Goal: Task Accomplishment & Management: Complete application form

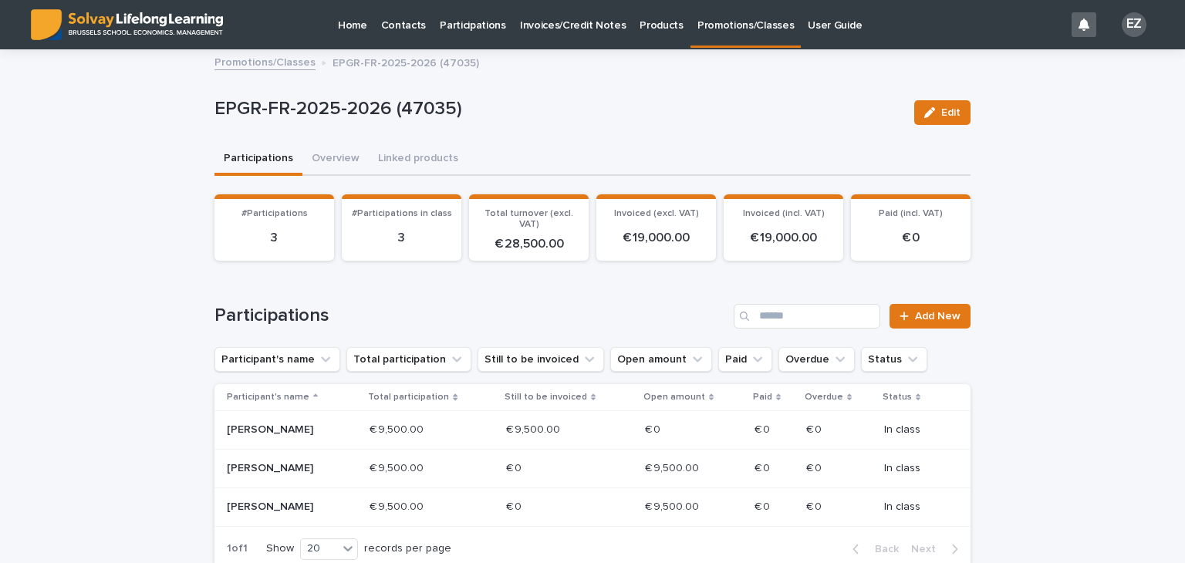
click at [708, 35] on link "Promotions/Classes" at bounding box center [746, 23] width 110 height 46
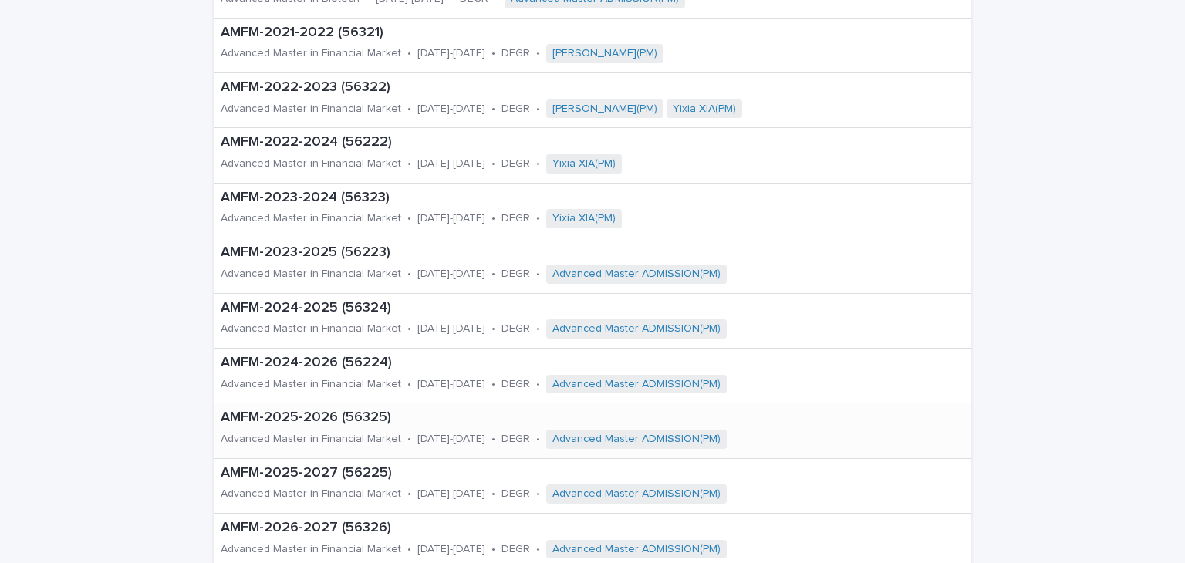
scroll to position [426, 0]
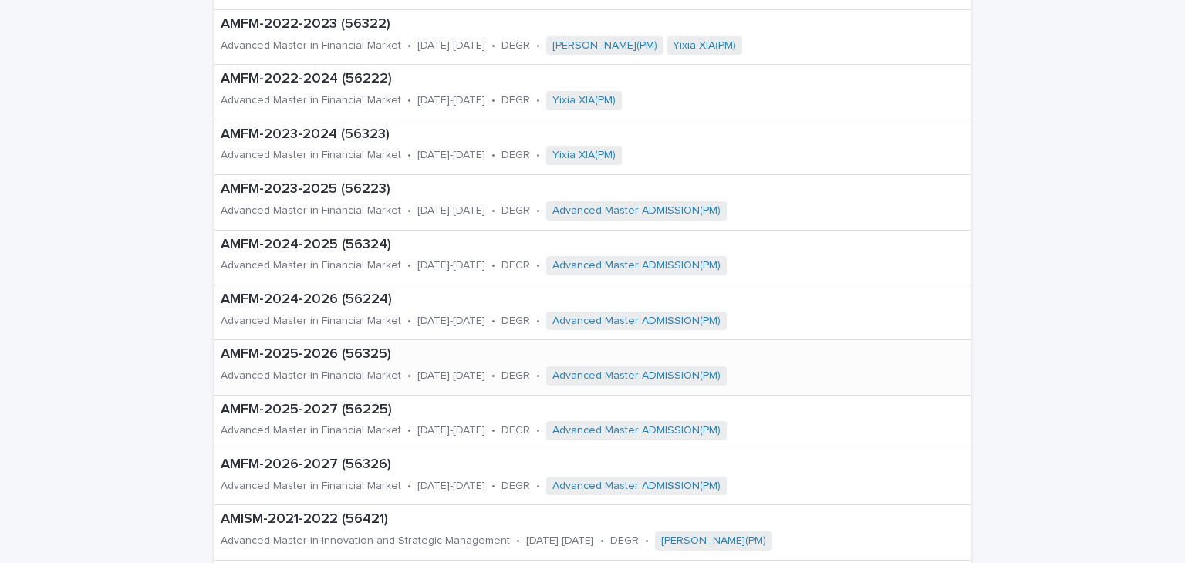
click at [316, 363] on div "AMFM-2025-2026 (56325) Advanced Master in Financial Market • 2025-2026 • DEGR •…" at bounding box center [561, 367] width 692 height 54
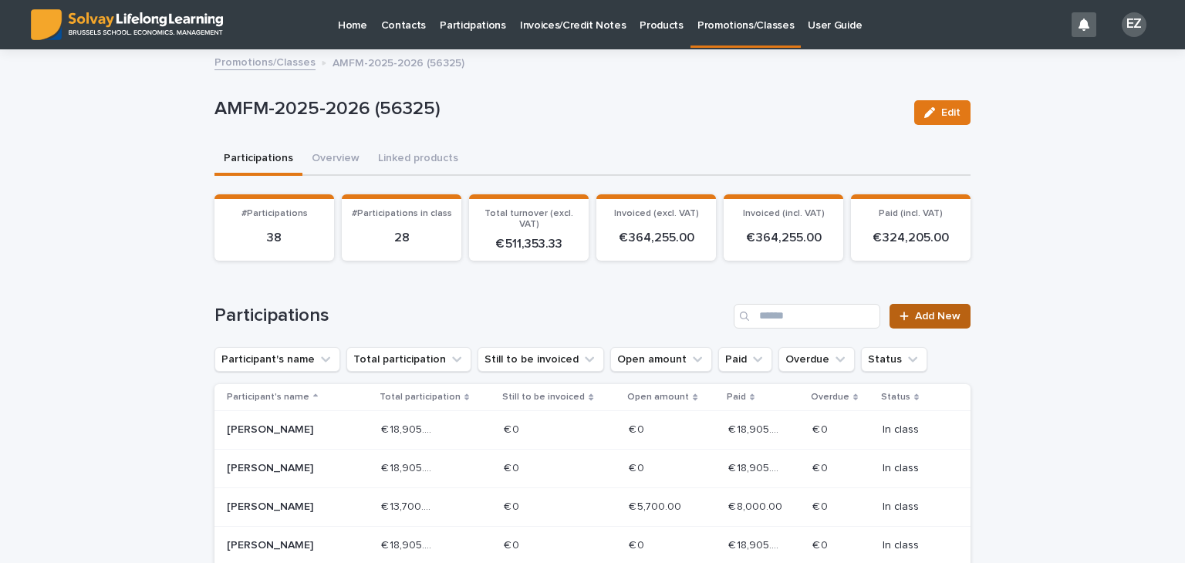
click at [938, 319] on span "Add New" at bounding box center [938, 316] width 46 height 11
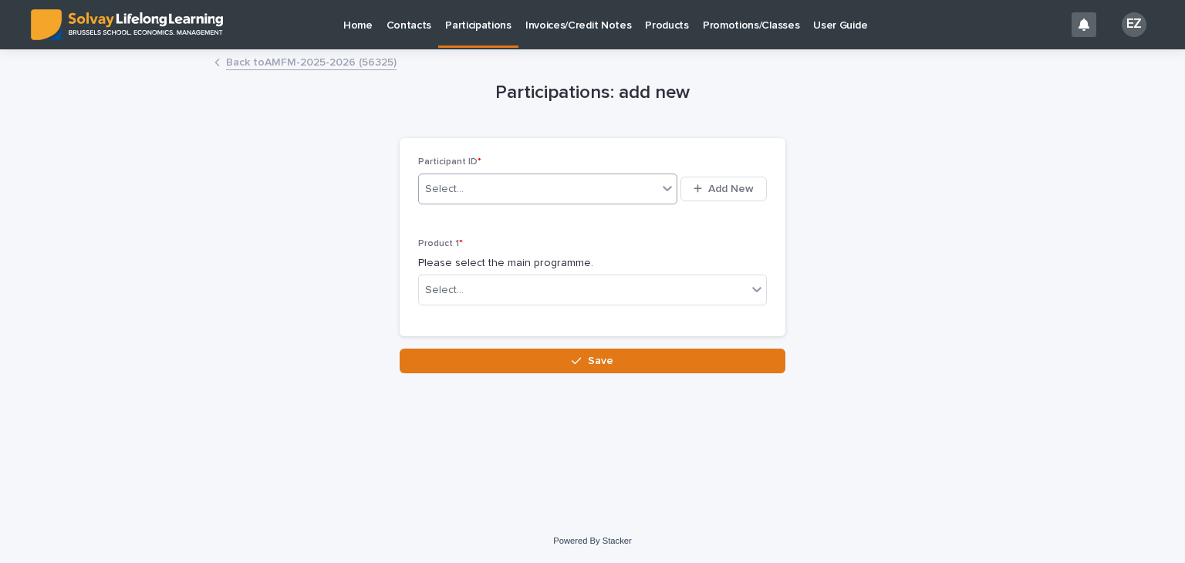
click at [560, 189] on div "Select..." at bounding box center [538, 189] width 238 height 25
type input "*******"
click at [824, 253] on div "Participations: add new Loading... Saving… Loading... Saving… Loading... Saving…" at bounding box center [593, 212] width 756 height 323
click at [334, 59] on link "Back to AMFM-2025-2026 (56325)" at bounding box center [311, 61] width 171 height 18
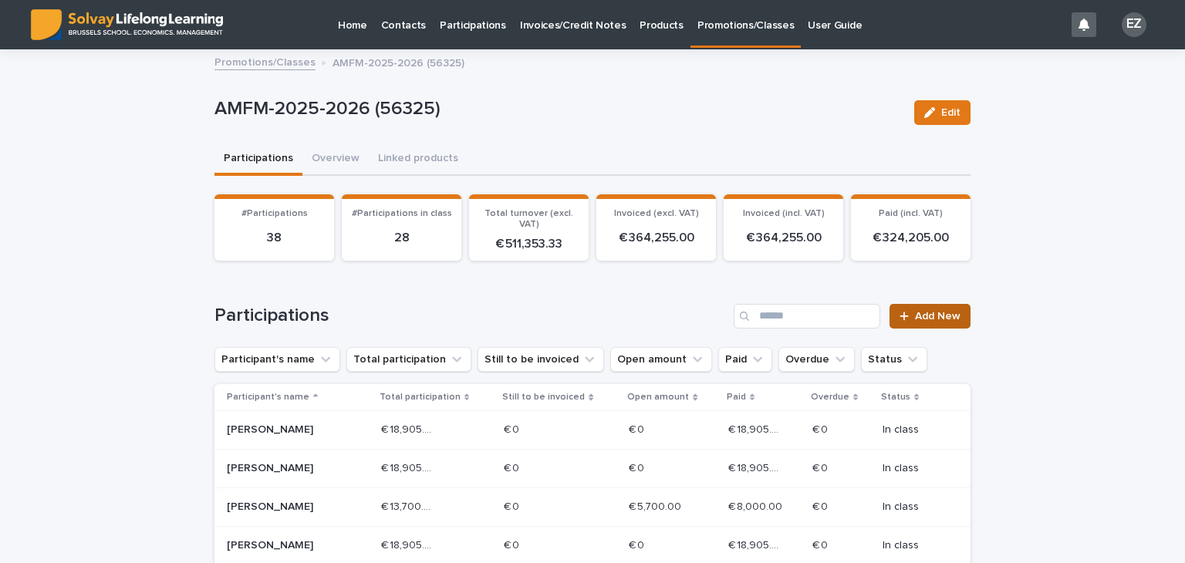
click at [959, 311] on link "Add New" at bounding box center [930, 316] width 81 height 25
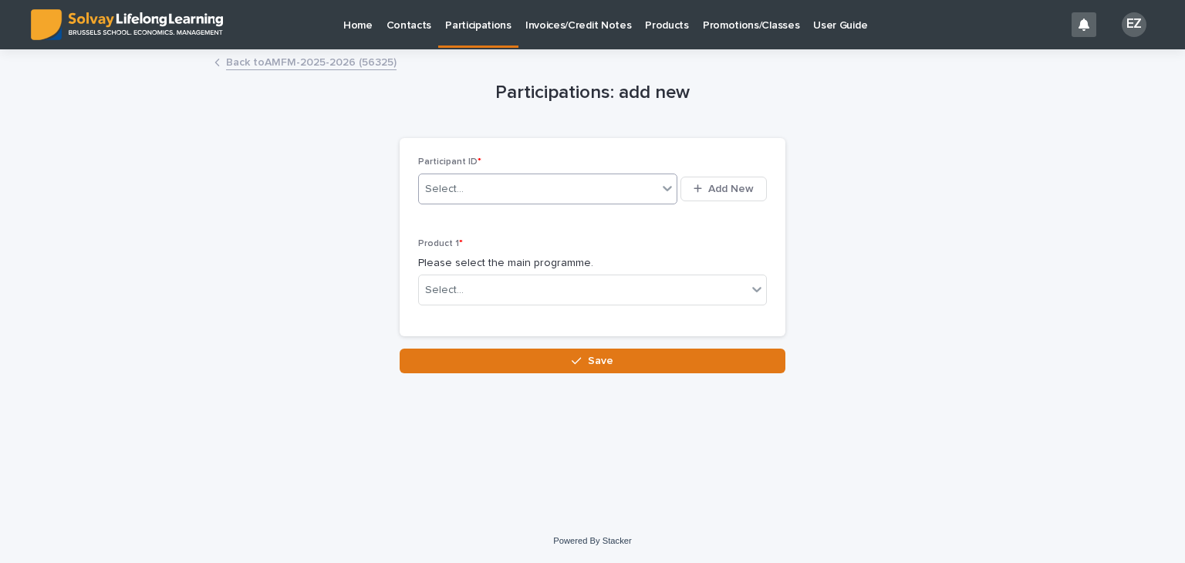
click at [477, 198] on div "Select..." at bounding box center [538, 189] width 238 height 25
type input "*******"
click at [494, 216] on div "[PERSON_NAME]" at bounding box center [548, 217] width 259 height 27
click at [451, 282] on div "Select..." at bounding box center [444, 290] width 39 height 16
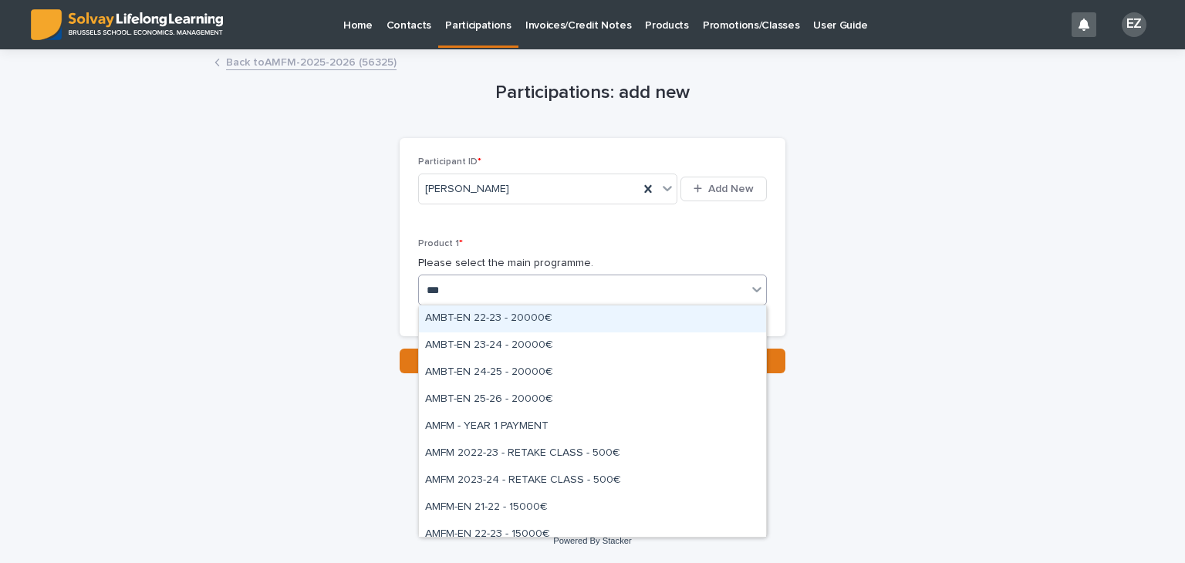
type input "****"
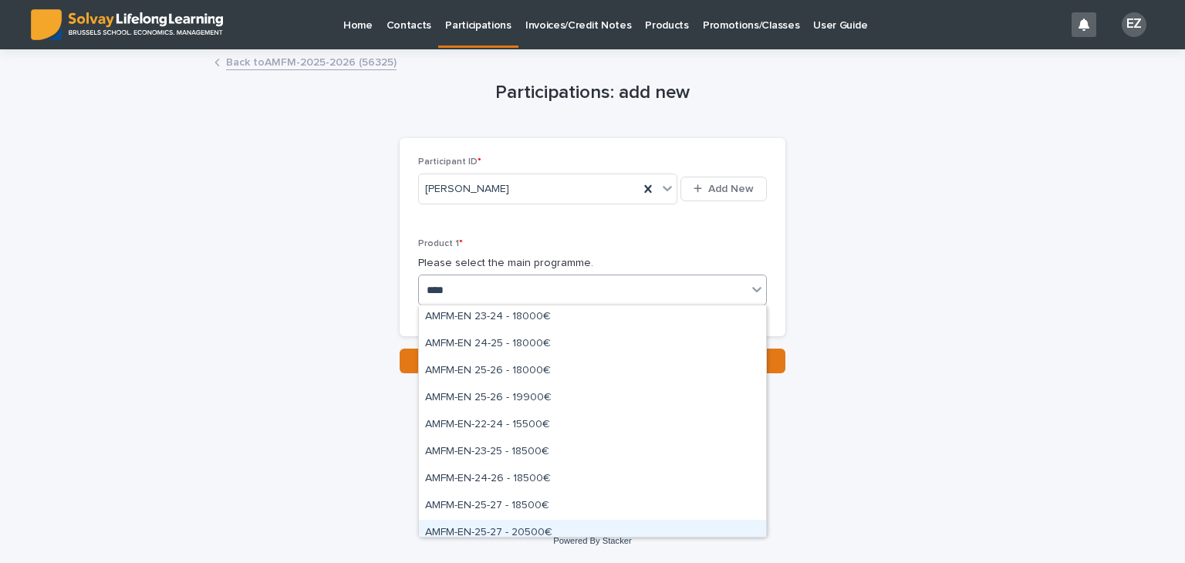
scroll to position [133, 0]
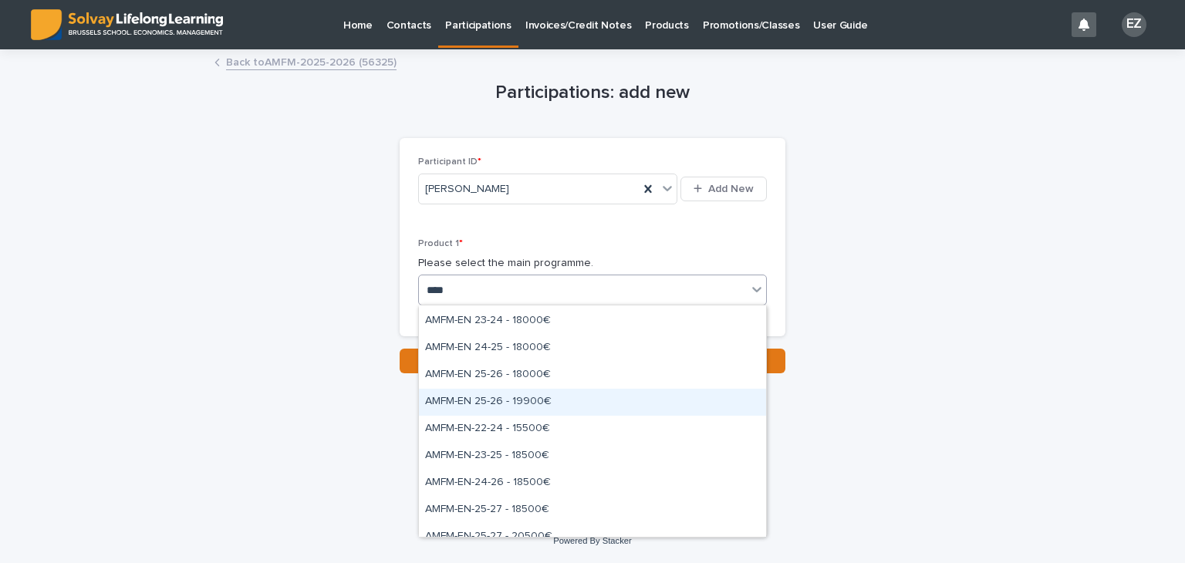
click at [543, 404] on div "AMFM-EN 25-26 - 19900€" at bounding box center [592, 402] width 347 height 27
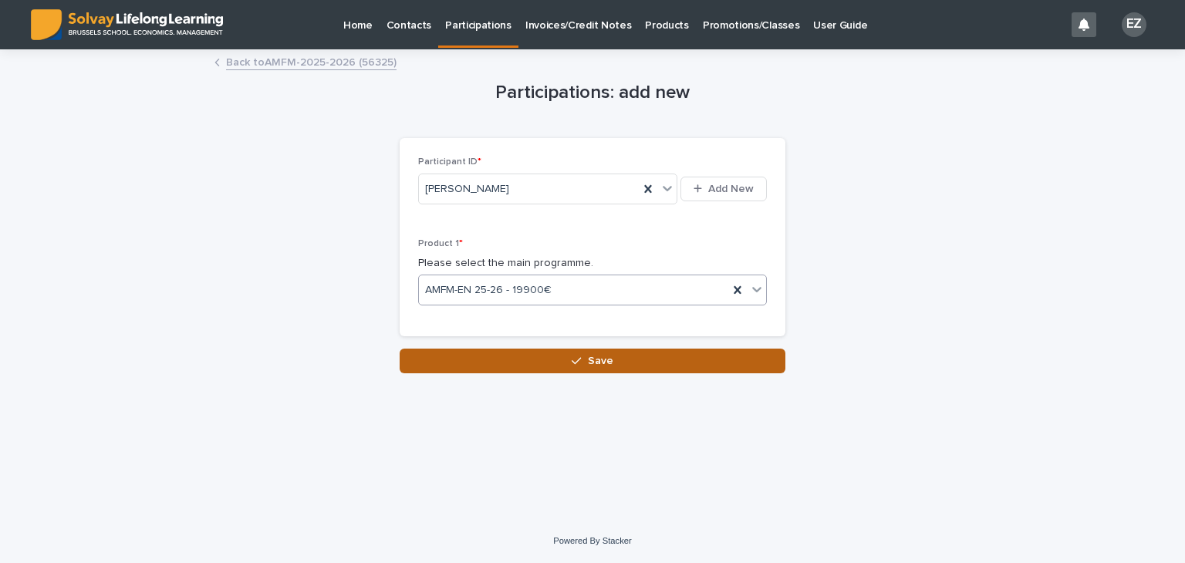
click at [590, 356] on span "Save" at bounding box center [600, 361] width 25 height 11
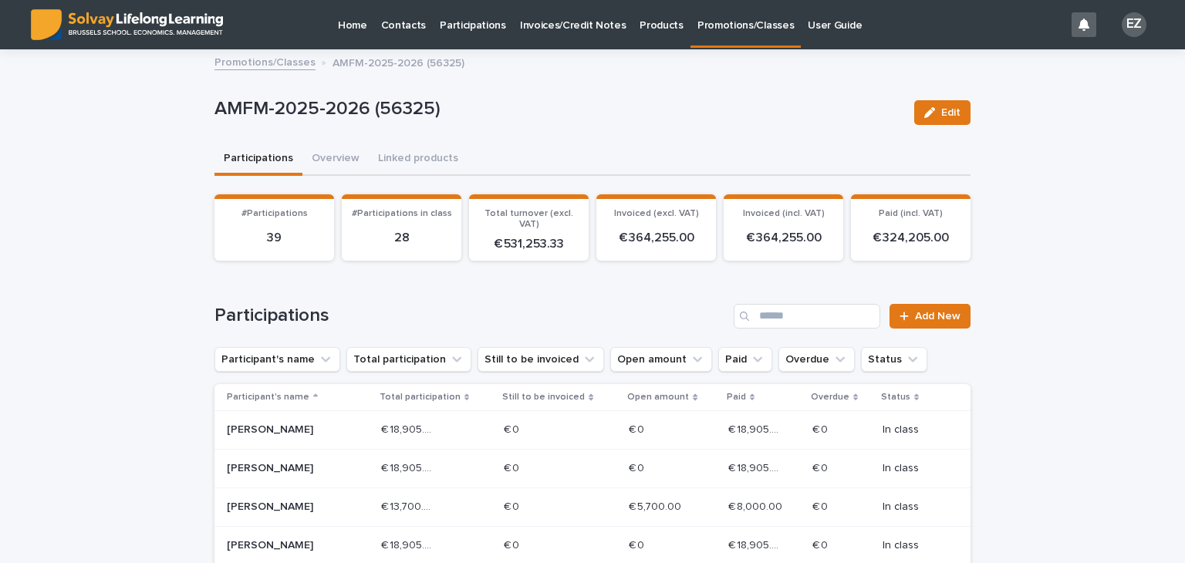
scroll to position [372, 0]
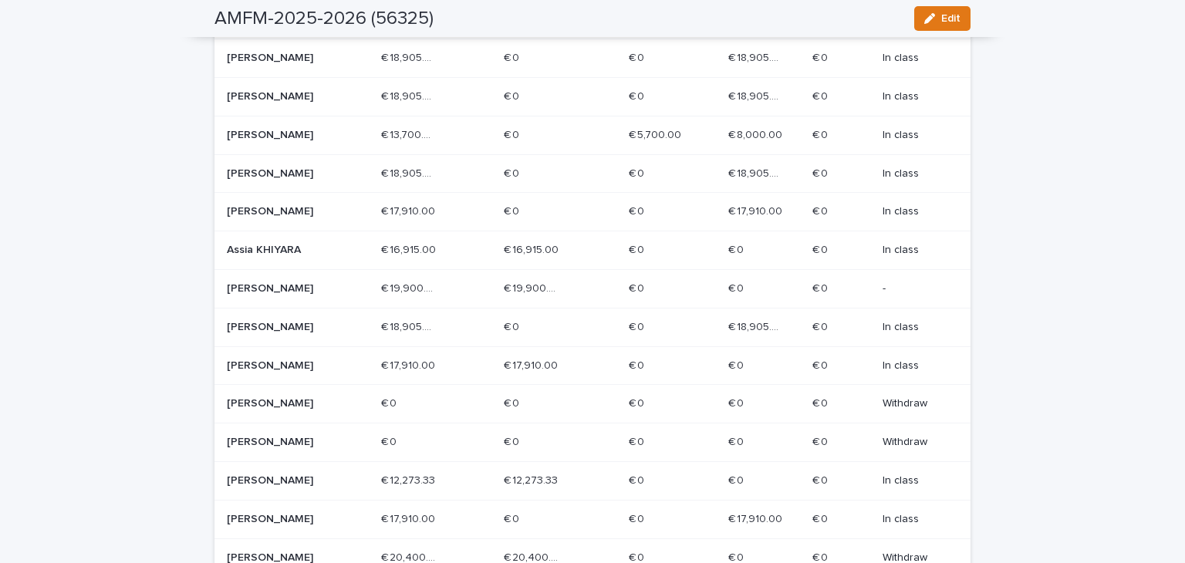
click at [293, 294] on div "[PERSON_NAME]" at bounding box center [298, 288] width 142 height 25
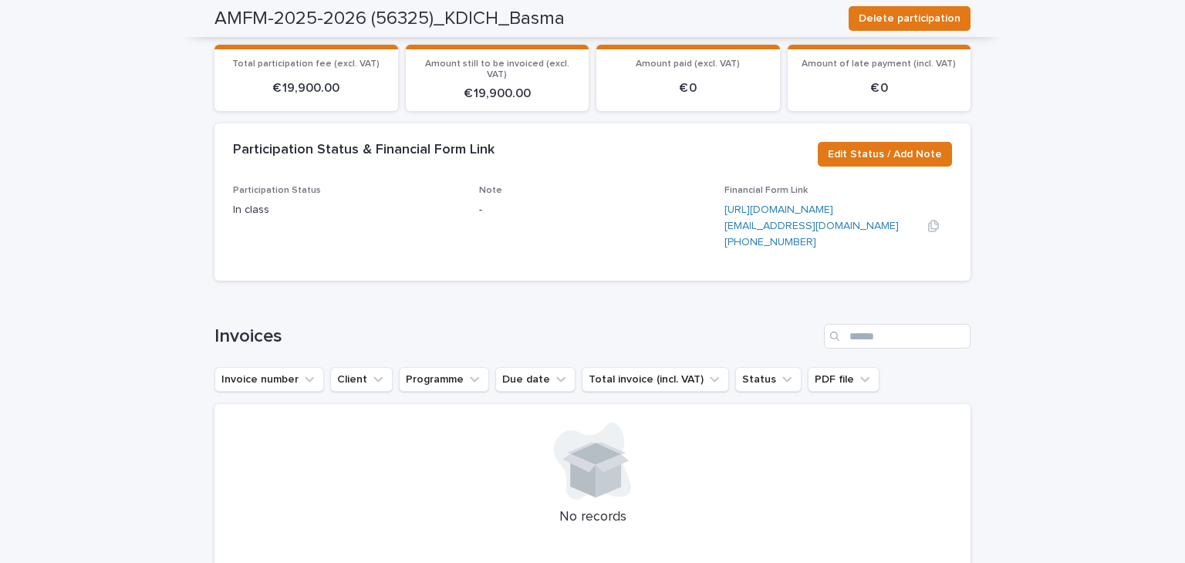
scroll to position [137, 0]
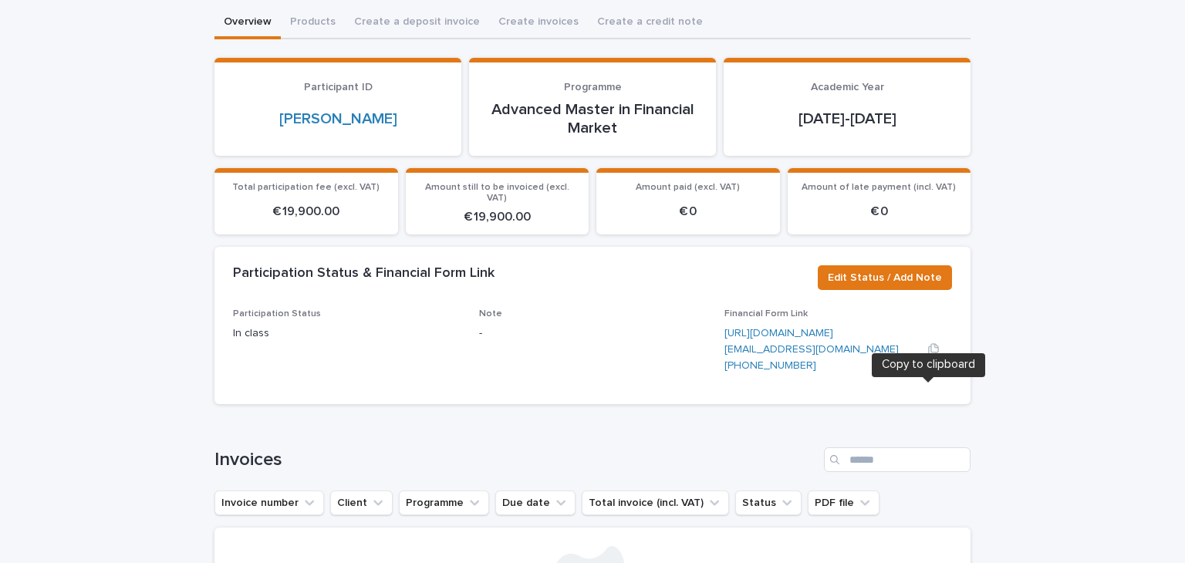
click at [928, 356] on icon "button" at bounding box center [934, 349] width 12 height 12
